Goal: Transaction & Acquisition: Download file/media

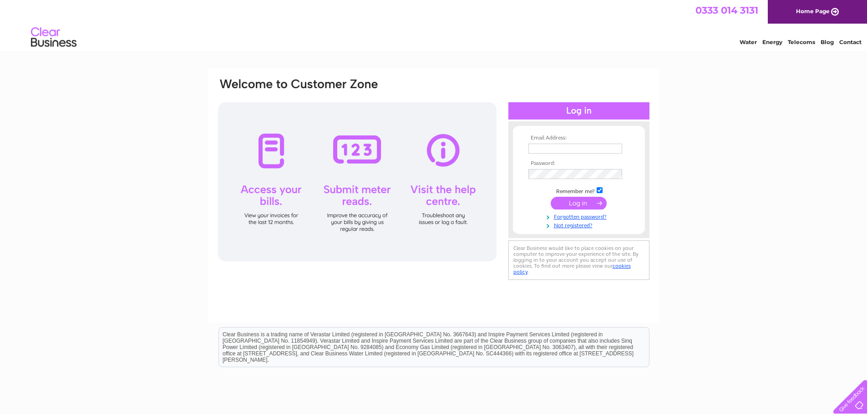
type input "accounts@gbgrove.com"
click at [596, 203] on input "submit" at bounding box center [579, 203] width 56 height 13
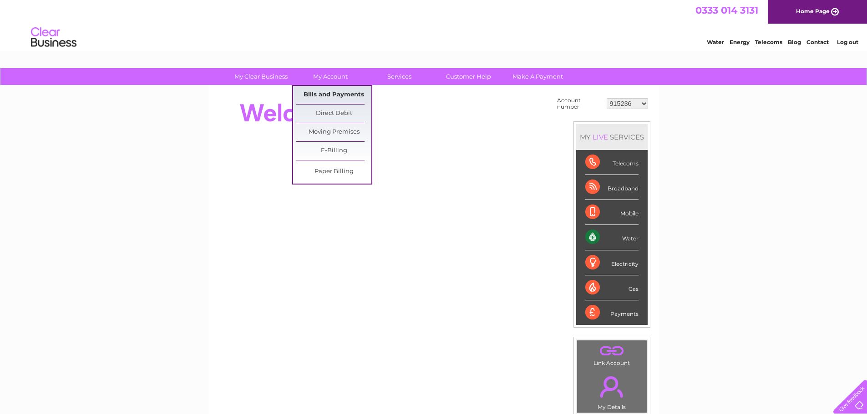
click at [335, 96] on link "Bills and Payments" at bounding box center [333, 95] width 75 height 18
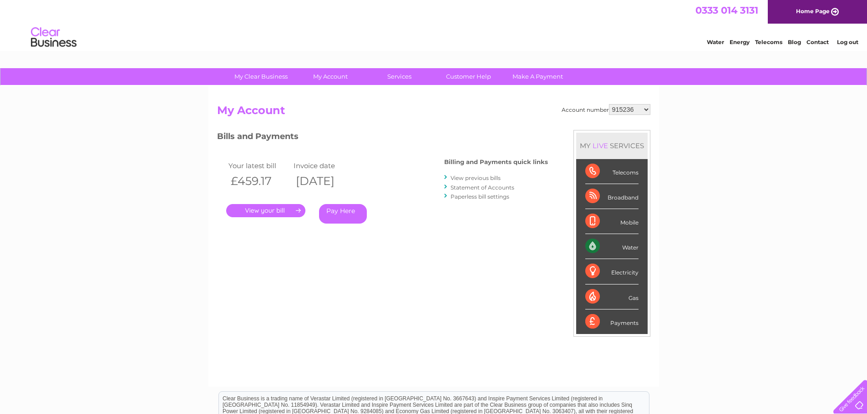
click at [473, 180] on link "View previous bills" at bounding box center [475, 178] width 50 height 7
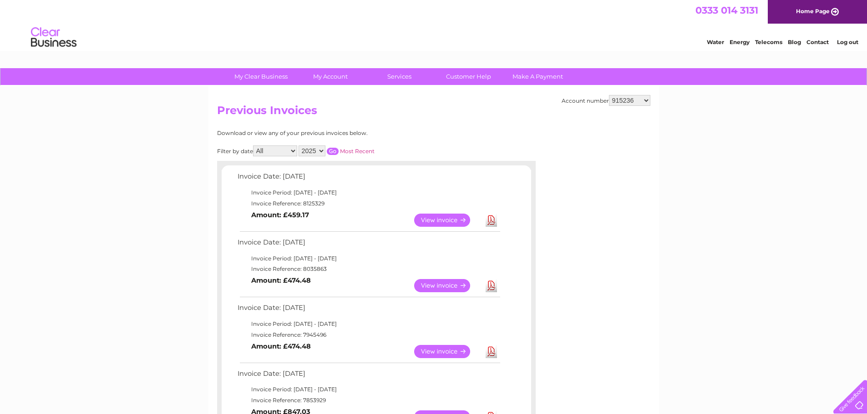
click at [488, 222] on link "Download" at bounding box center [490, 220] width 11 height 13
click at [638, 104] on select "915236 921575 1026125 1026129 1026131 1026132 1141168 30264693 30317877" at bounding box center [629, 100] width 41 height 11
select select "921575"
click at [609, 95] on select "915236 921575 1026125 1026129 1026131 1026132 1141168 30264693 30317877" at bounding box center [629, 100] width 41 height 11
drag, startPoint x: 0, startPoint y: 0, endPoint x: 494, endPoint y: 224, distance: 542.0
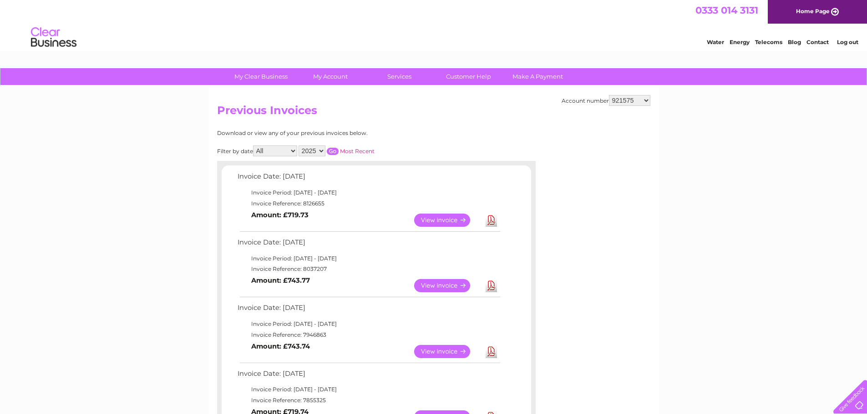
click at [494, 224] on link "Download" at bounding box center [490, 220] width 11 height 13
click at [646, 98] on select "915236 921575 1026125 1026129 1026131 1026132 1141168 30264693 30317877" at bounding box center [629, 100] width 41 height 11
select select "1026125"
click at [609, 95] on select "915236 921575 1026125 1026129 1026131 1026132 1141168 30264693 30317877" at bounding box center [629, 100] width 41 height 11
click at [491, 222] on link "Download" at bounding box center [490, 220] width 11 height 13
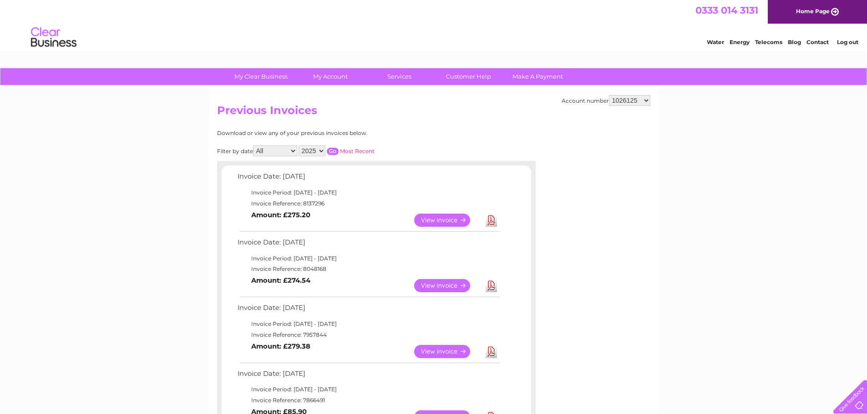
click at [642, 102] on select "915236 921575 1026125 1026129 1026131 1026132 1141168 30264693 30317877" at bounding box center [629, 100] width 41 height 11
select select "1026129"
click at [609, 95] on select "915236 921575 1026125 1026129 1026131 1026132 1141168 30264693 30317877" at bounding box center [629, 100] width 41 height 11
click at [496, 222] on link "Download" at bounding box center [490, 220] width 11 height 13
click at [648, 100] on select "915236 921575 1026125 1026129 1026131 1026132 1141168 30264693 30317877" at bounding box center [629, 100] width 41 height 11
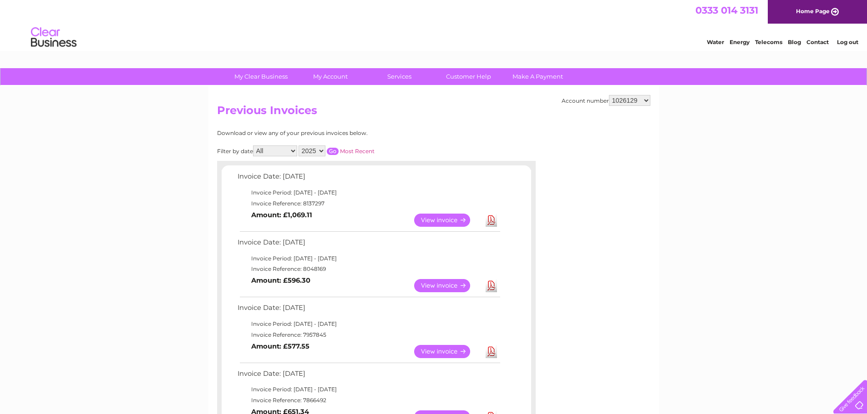
select select "1026131"
click at [609, 95] on select "915236 921575 1026125 1026129 1026131 1026132 1141168 30264693 30317877" at bounding box center [629, 100] width 41 height 11
click at [493, 217] on link "Download" at bounding box center [490, 220] width 11 height 13
click at [650, 97] on select "915236 921575 1026125 1026129 1026131 1026132 1141168 30264693 30317877" at bounding box center [629, 100] width 41 height 11
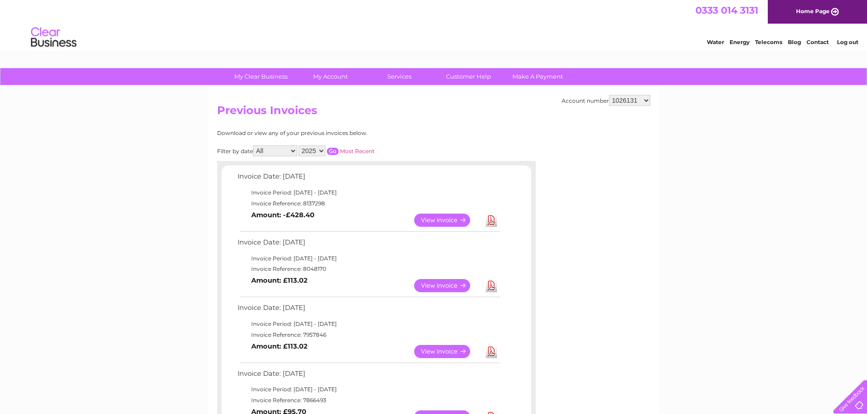
select select "1026132"
click at [609, 95] on select "915236 921575 1026125 1026129 1026131 1026132 1141168 30264693 30317877" at bounding box center [629, 100] width 41 height 11
click at [493, 221] on link "Download" at bounding box center [490, 220] width 11 height 13
click at [648, 101] on select "915236 921575 1026125 1026129 1026131 1026132 1141168 30264693 30317877" at bounding box center [629, 100] width 41 height 11
select select "1141168"
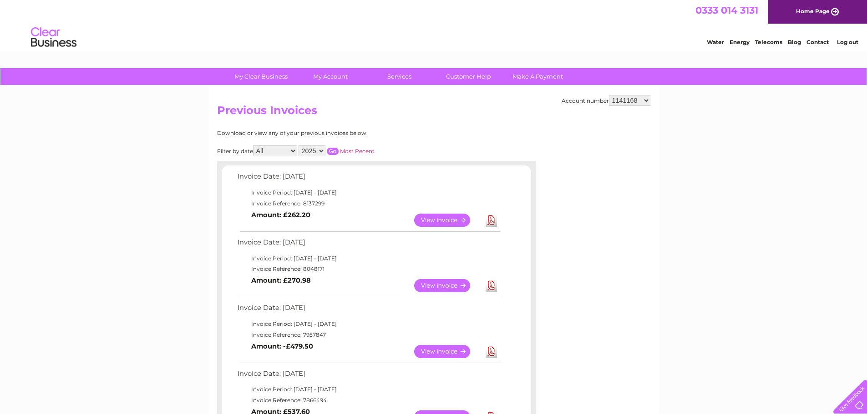
click at [609, 95] on select "915236 921575 1026125 1026129 1026131 1026132 1141168 30264693 30317877" at bounding box center [629, 100] width 41 height 11
click at [492, 225] on link "Download" at bounding box center [490, 220] width 11 height 13
click at [642, 100] on select "915236 921575 1026125 1026129 1026131 1026132 1141168 30264693 30317877" at bounding box center [629, 100] width 41 height 11
select select "30264693"
click at [609, 95] on select "915236 921575 1026125 1026129 1026131 1026132 1141168 30264693 30317877" at bounding box center [629, 100] width 41 height 11
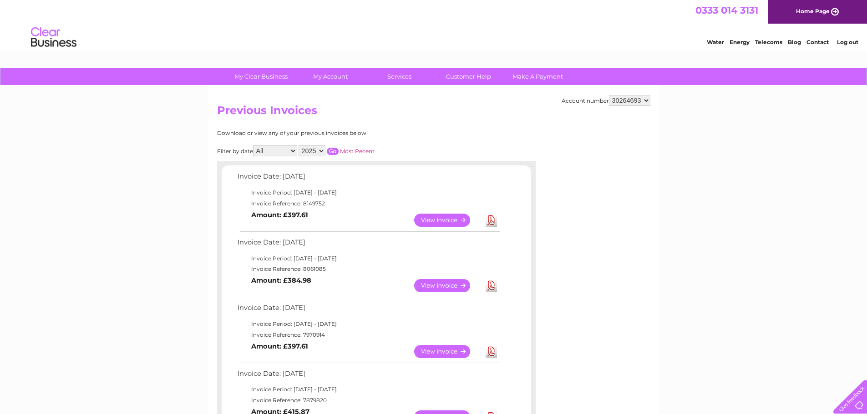
click at [492, 222] on link "Download" at bounding box center [490, 220] width 11 height 13
click at [643, 101] on select "915236 921575 1026125 1026129 1026131 1026132 1141168 30264693 30317877" at bounding box center [629, 100] width 41 height 11
select select "30317877"
click at [609, 95] on select "915236 921575 1026125 1026129 1026131 1026132 1141168 30264693 30317877" at bounding box center [629, 100] width 41 height 11
click at [495, 227] on td "Download" at bounding box center [491, 221] width 16 height 18
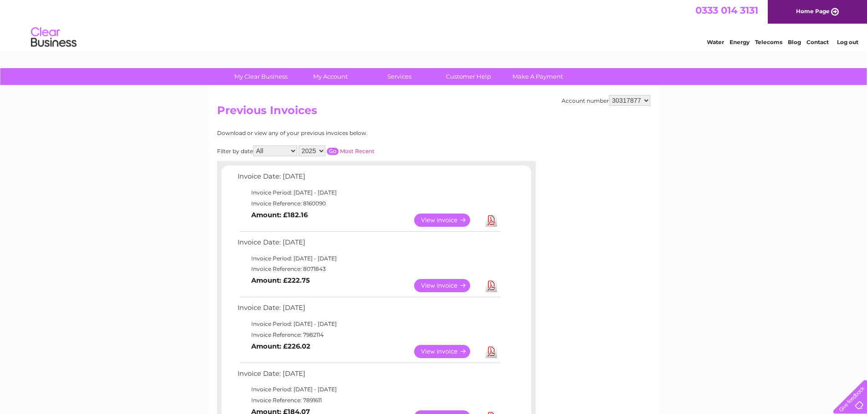
click at [493, 220] on link "Download" at bounding box center [490, 220] width 11 height 13
